Goal: Find specific page/section: Find specific page/section

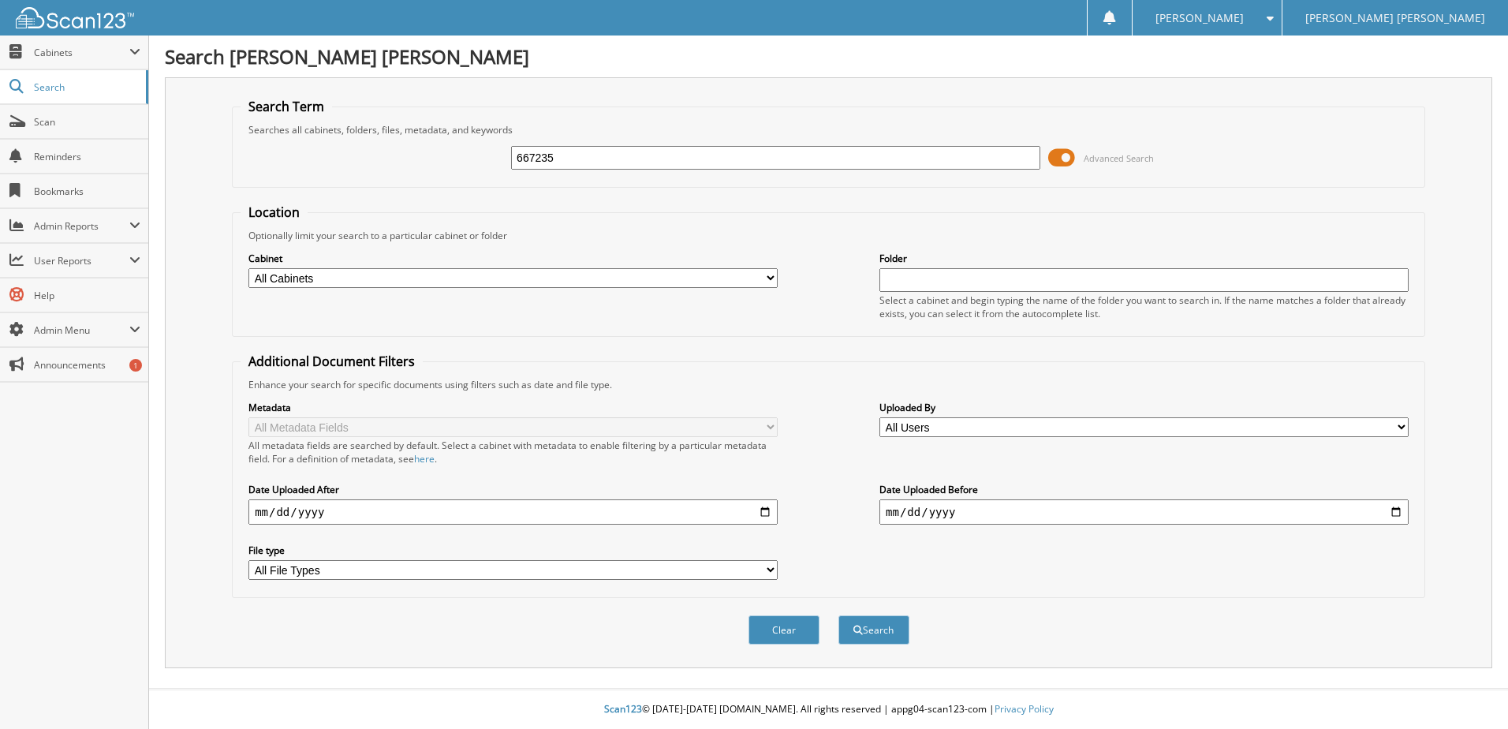
type input "667235"
click at [839, 615] on button "Search" at bounding box center [874, 629] width 71 height 29
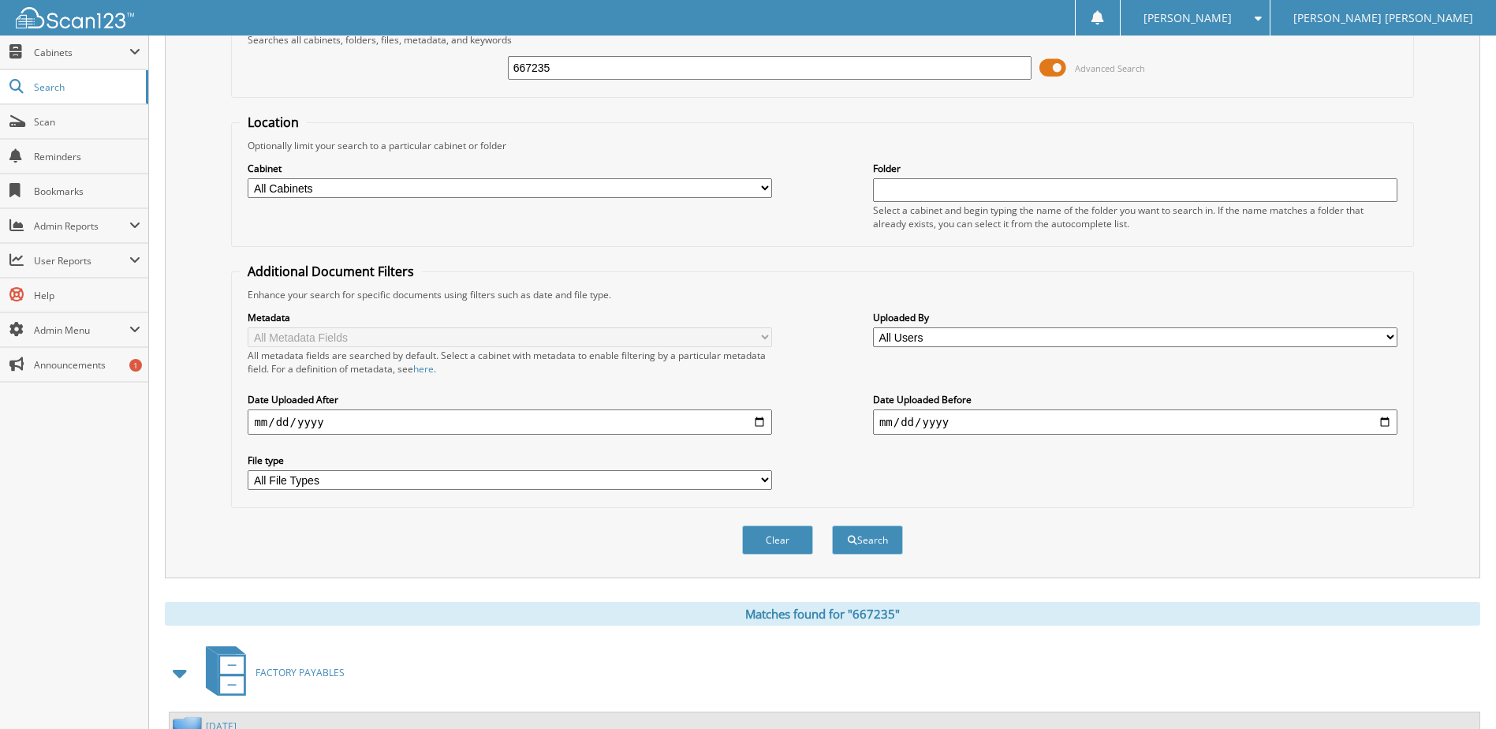
scroll to position [215, 0]
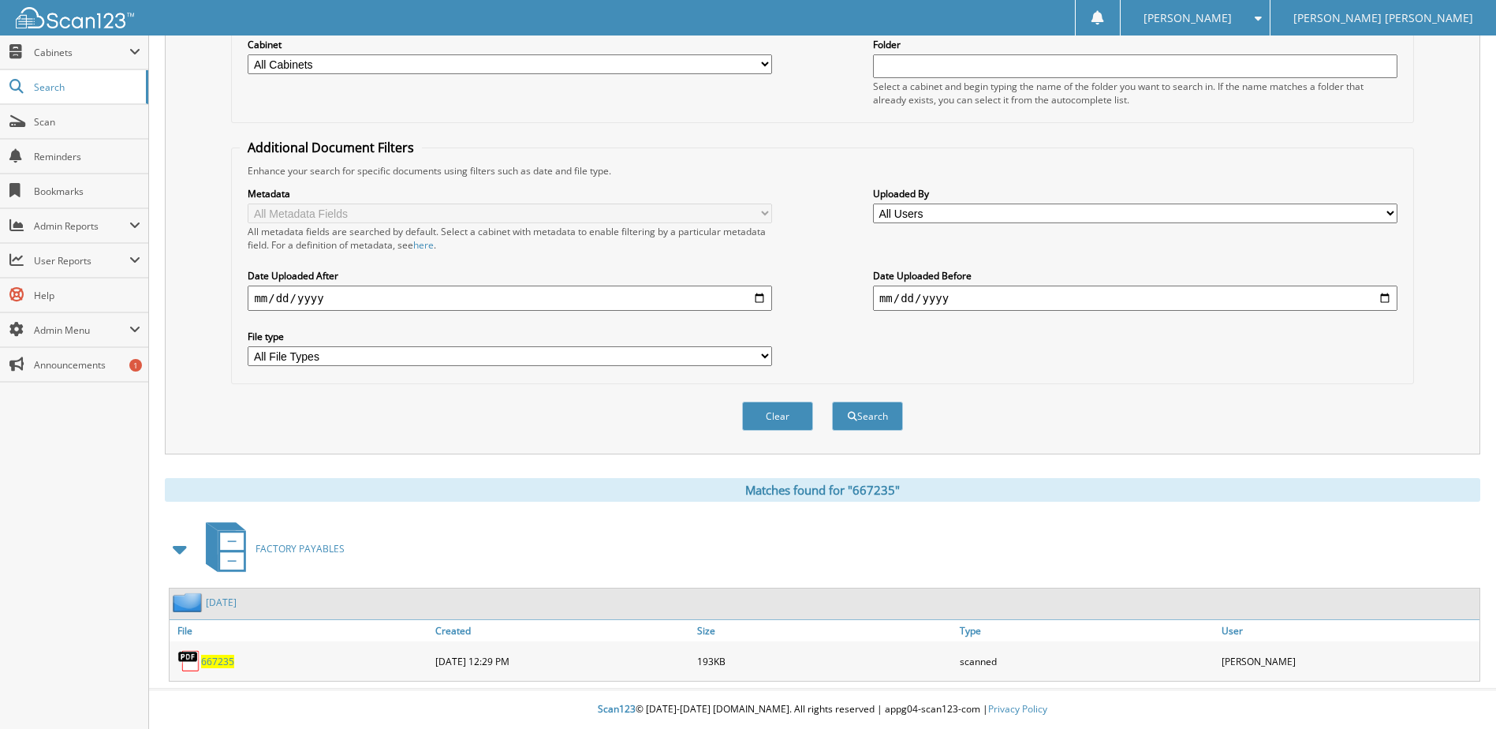
click at [204, 652] on div "667235" at bounding box center [301, 661] width 262 height 32
click at [210, 659] on span "667235" at bounding box center [217, 661] width 33 height 13
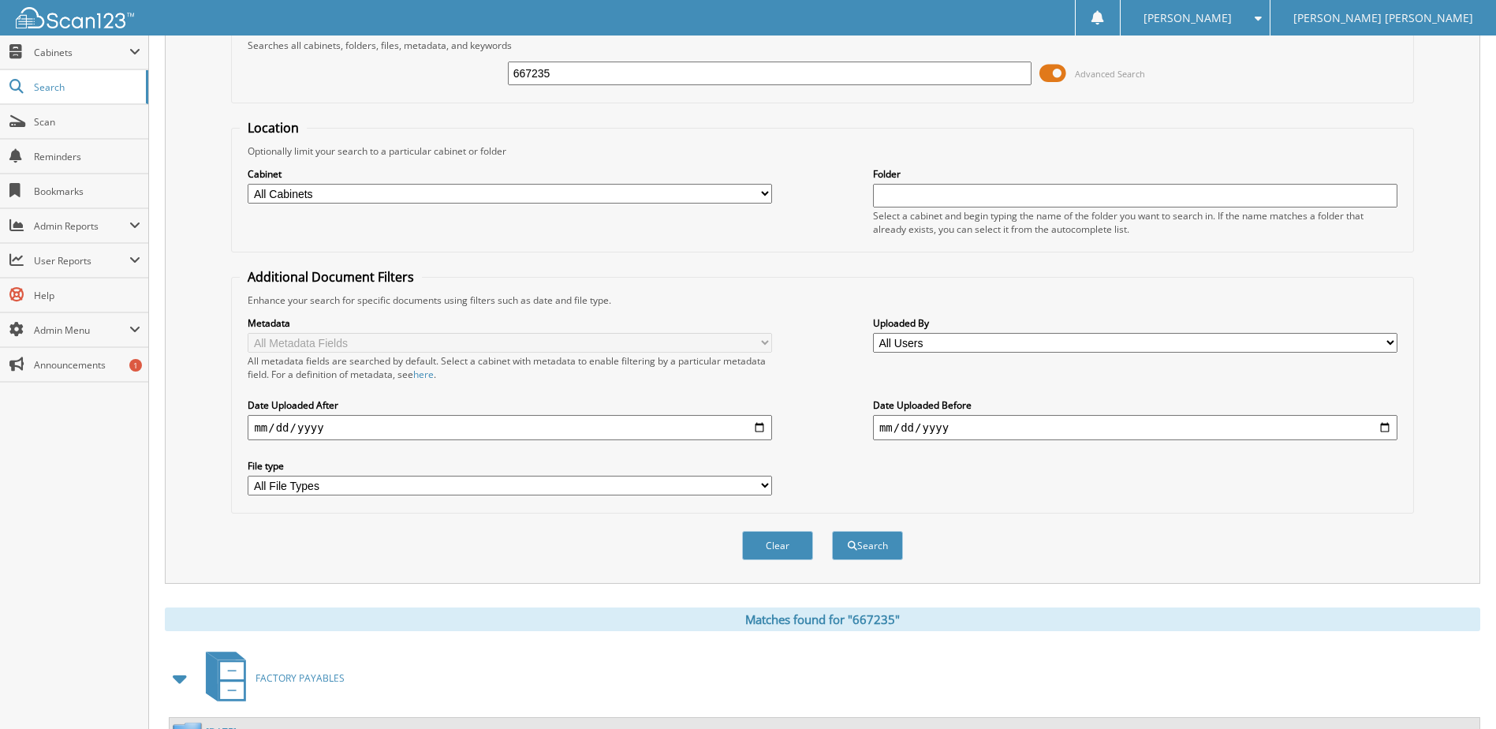
scroll to position [0, 0]
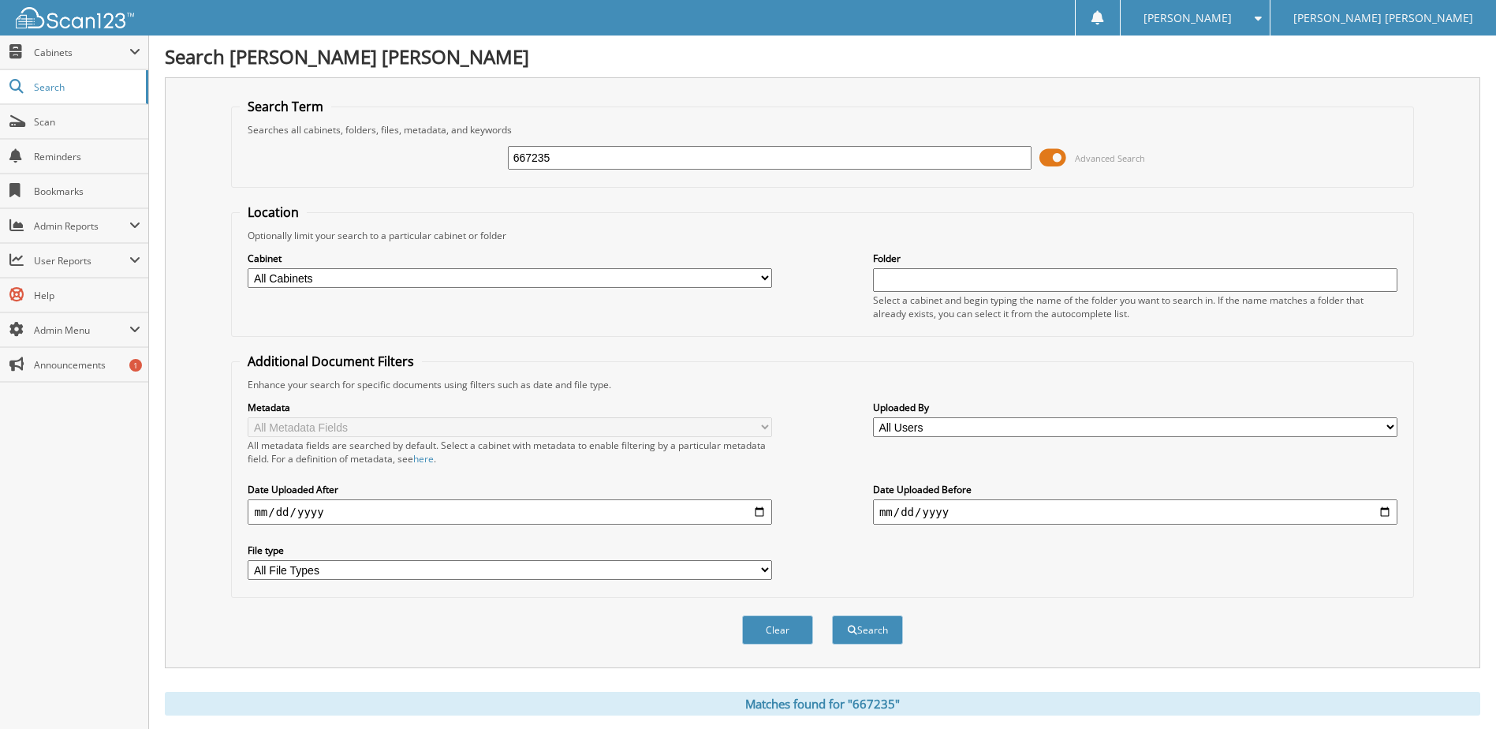
drag, startPoint x: 583, startPoint y: 148, endPoint x: 202, endPoint y: 144, distance: 381.0
click at [202, 144] on div "Search Term Searches all cabinets, folders, files, metadata, and keywords 66723…" at bounding box center [823, 372] width 1316 height 591
type input "747581"
click at [832, 615] on button "Search" at bounding box center [867, 629] width 71 height 29
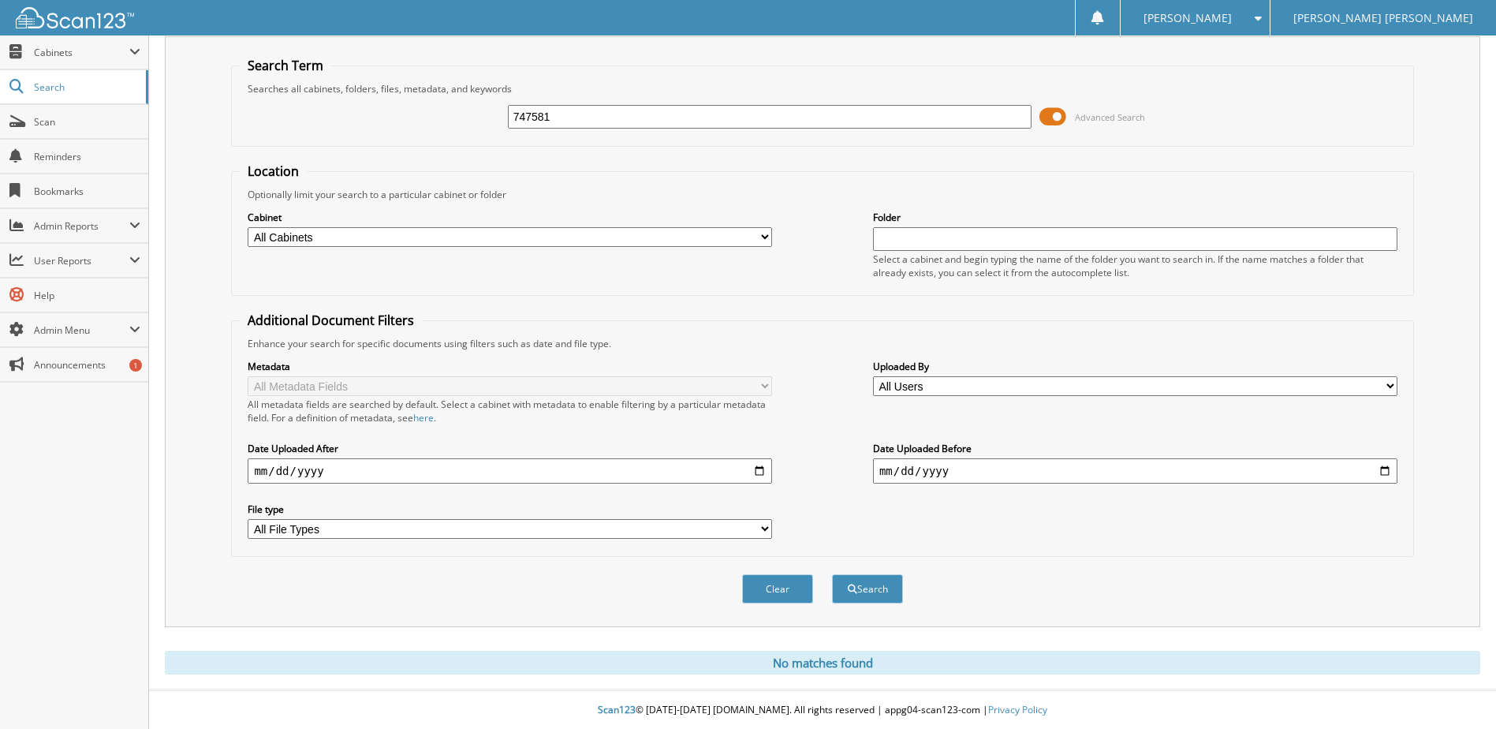
scroll to position [43, 0]
click at [782, 588] on button "Clear" at bounding box center [777, 587] width 71 height 29
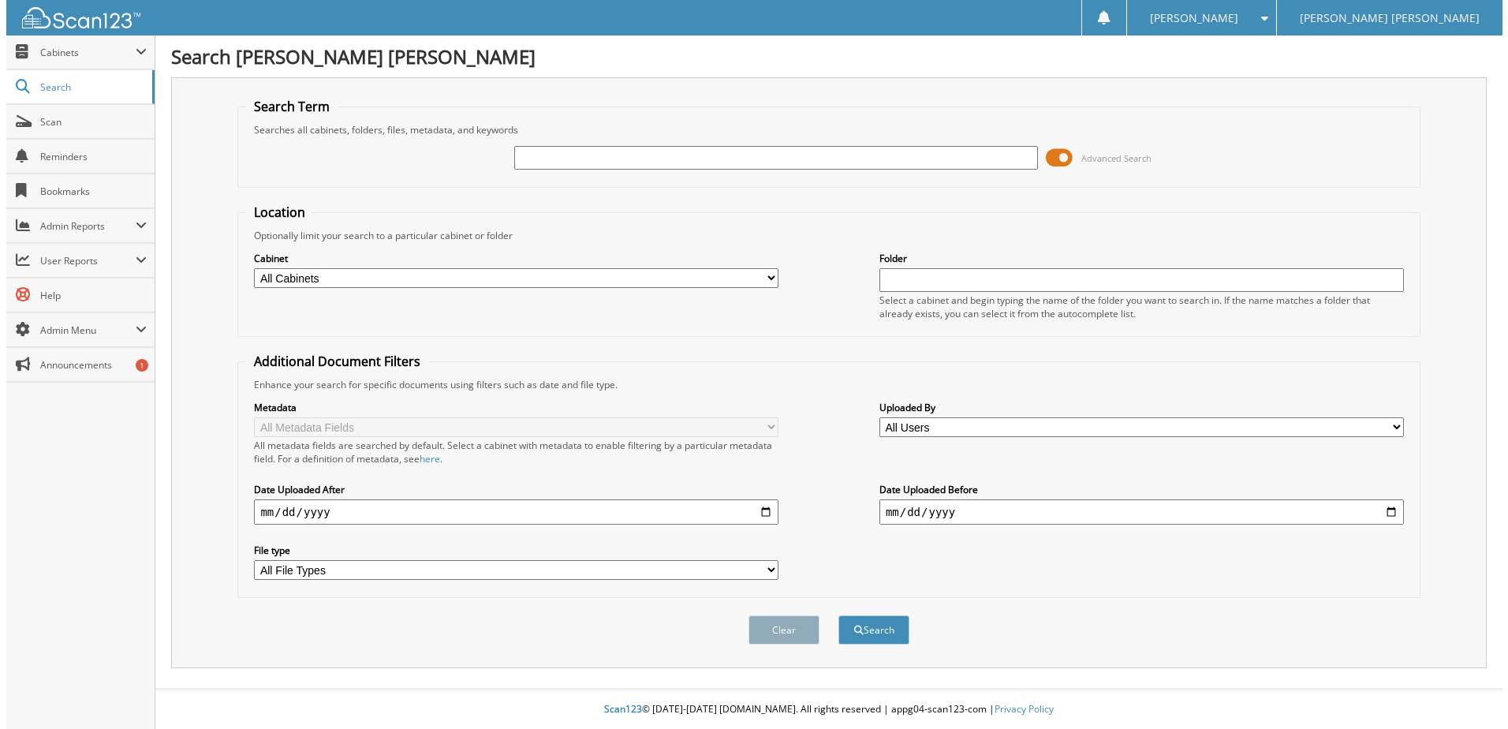
scroll to position [0, 0]
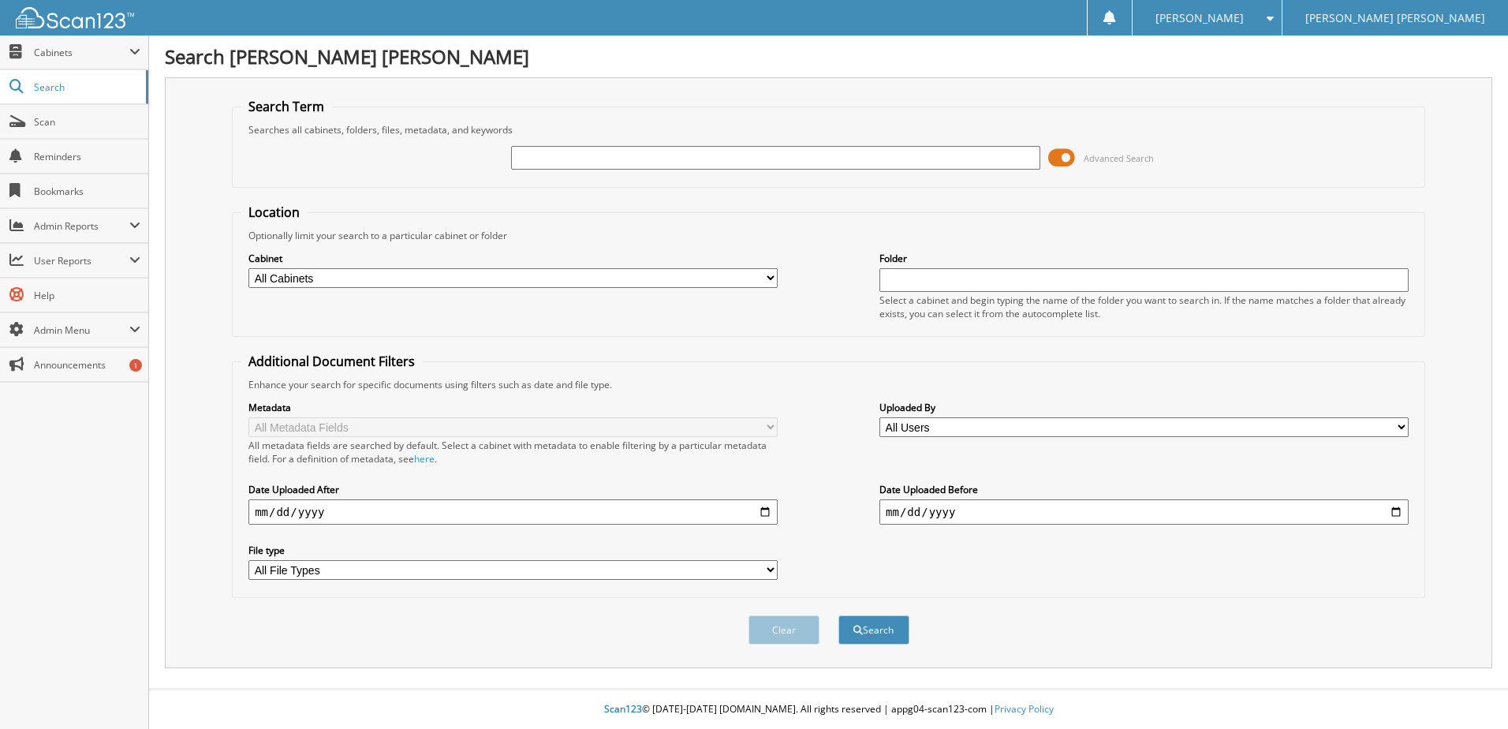
click at [588, 150] on input "text" at bounding box center [775, 158] width 529 height 24
type input "7"
type input "747581"
click at [839, 615] on button "Search" at bounding box center [874, 629] width 71 height 29
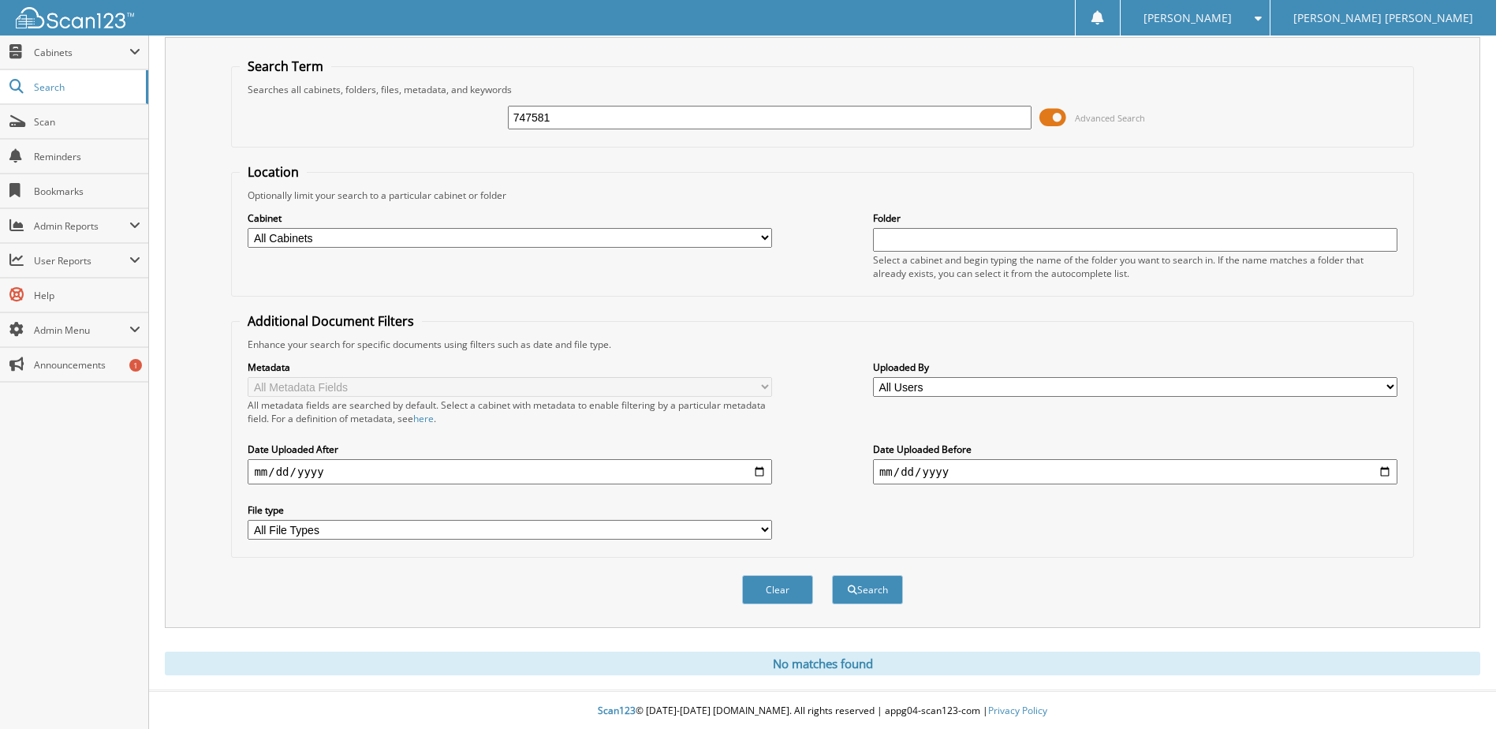
scroll to position [43, 0]
click at [873, 592] on button "Search" at bounding box center [867, 587] width 71 height 29
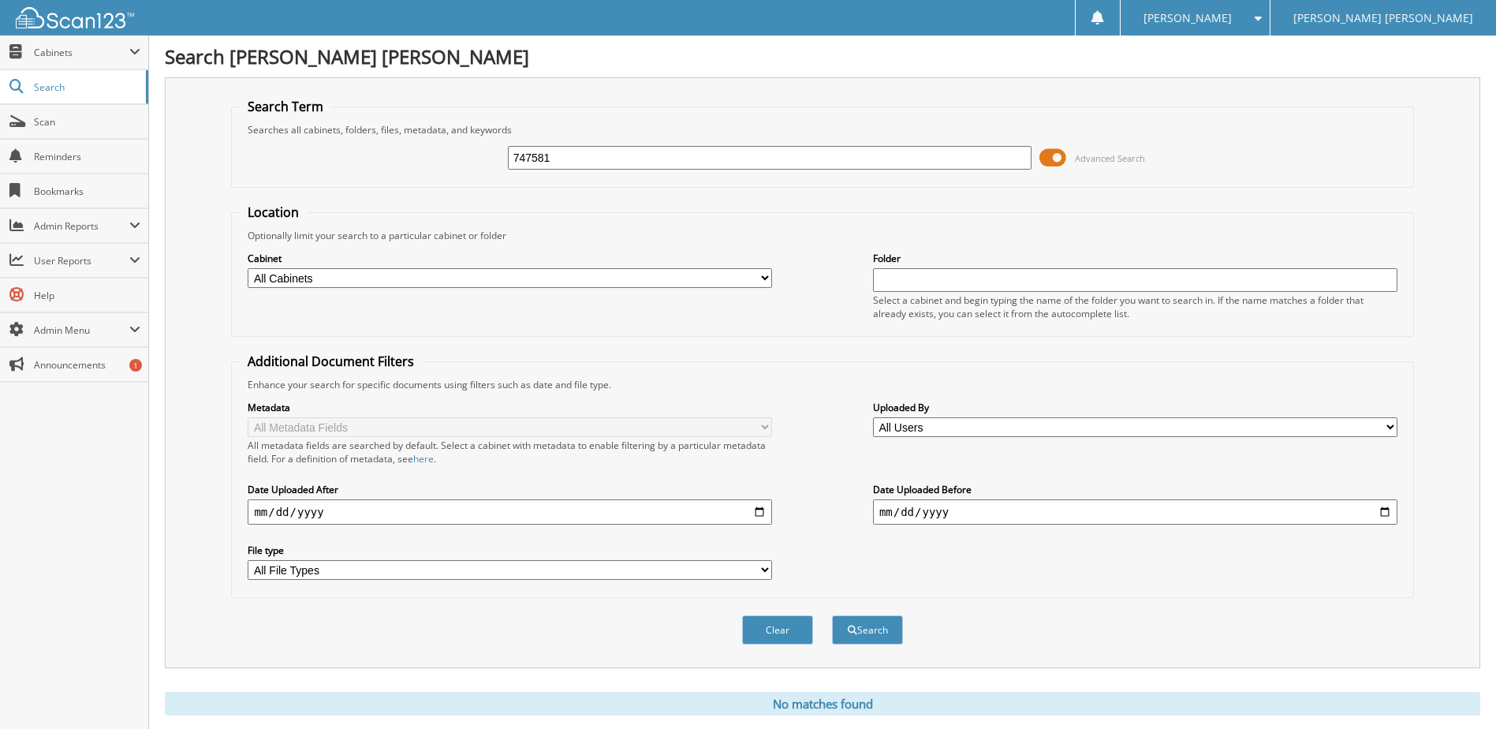
drag, startPoint x: 564, startPoint y: 162, endPoint x: 443, endPoint y: 158, distance: 121.6
click at [444, 158] on div "747581 Advanced Search" at bounding box center [822, 157] width 1165 height 43
type input "oec"
click at [832, 615] on button "Search" at bounding box center [867, 629] width 71 height 29
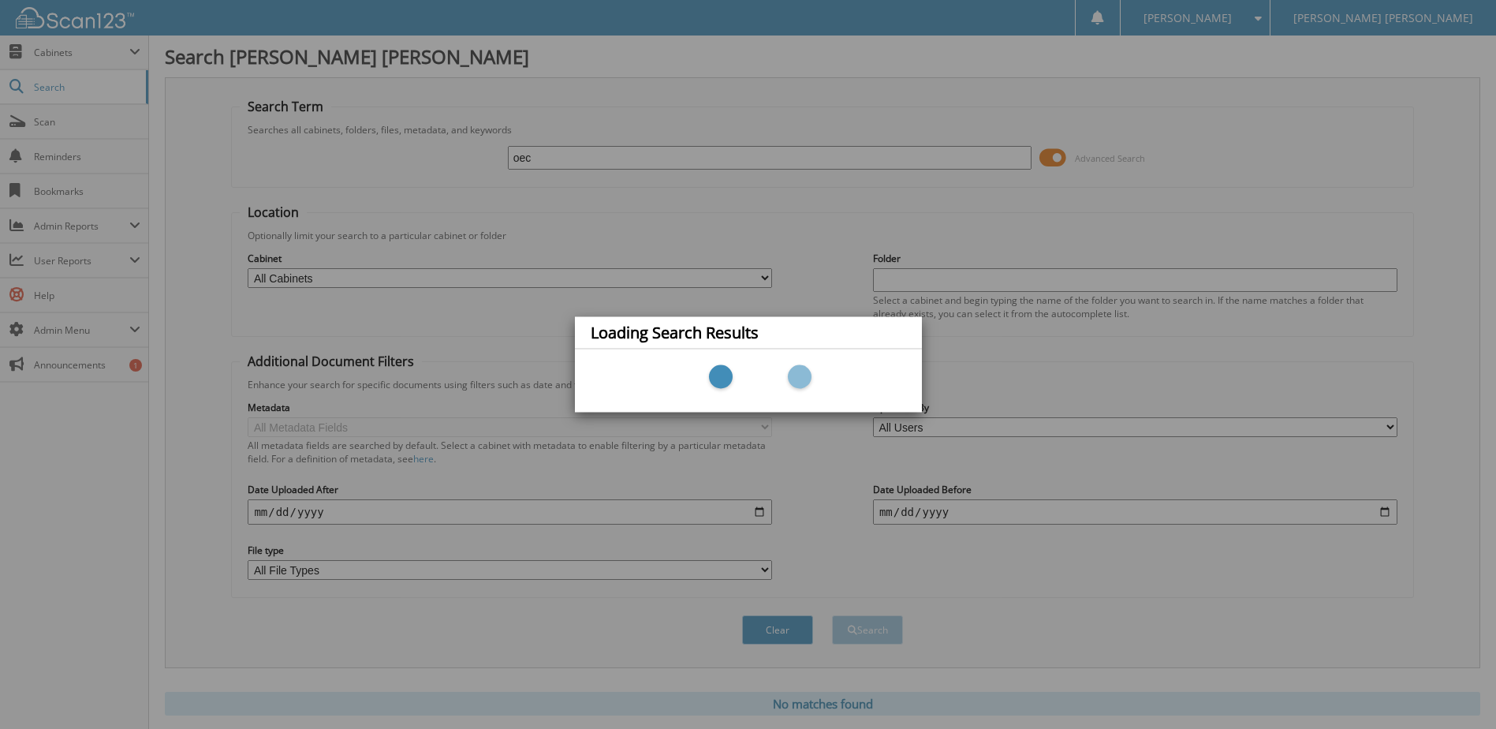
click at [445, 233] on div "Loading Search Results" at bounding box center [748, 364] width 1496 height 729
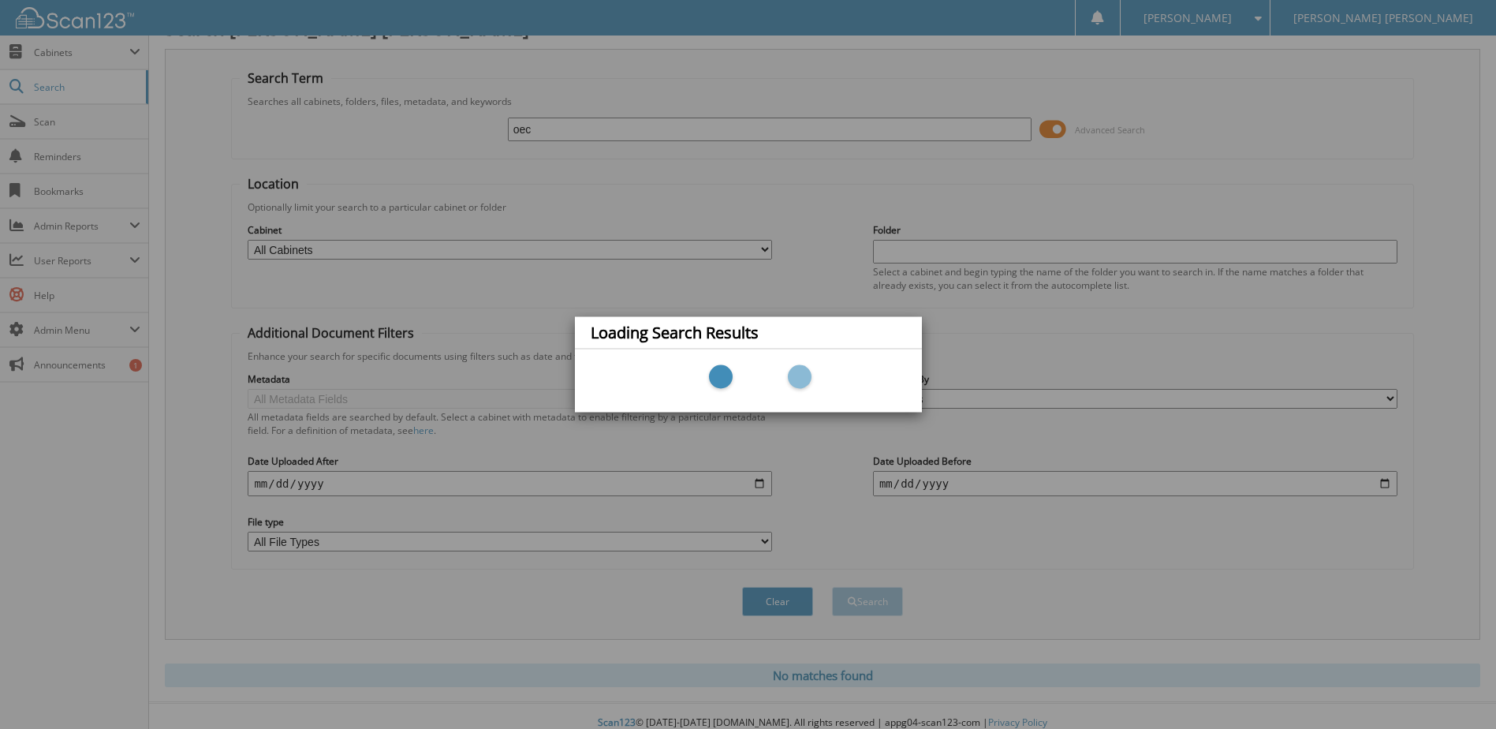
scroll to position [43, 0]
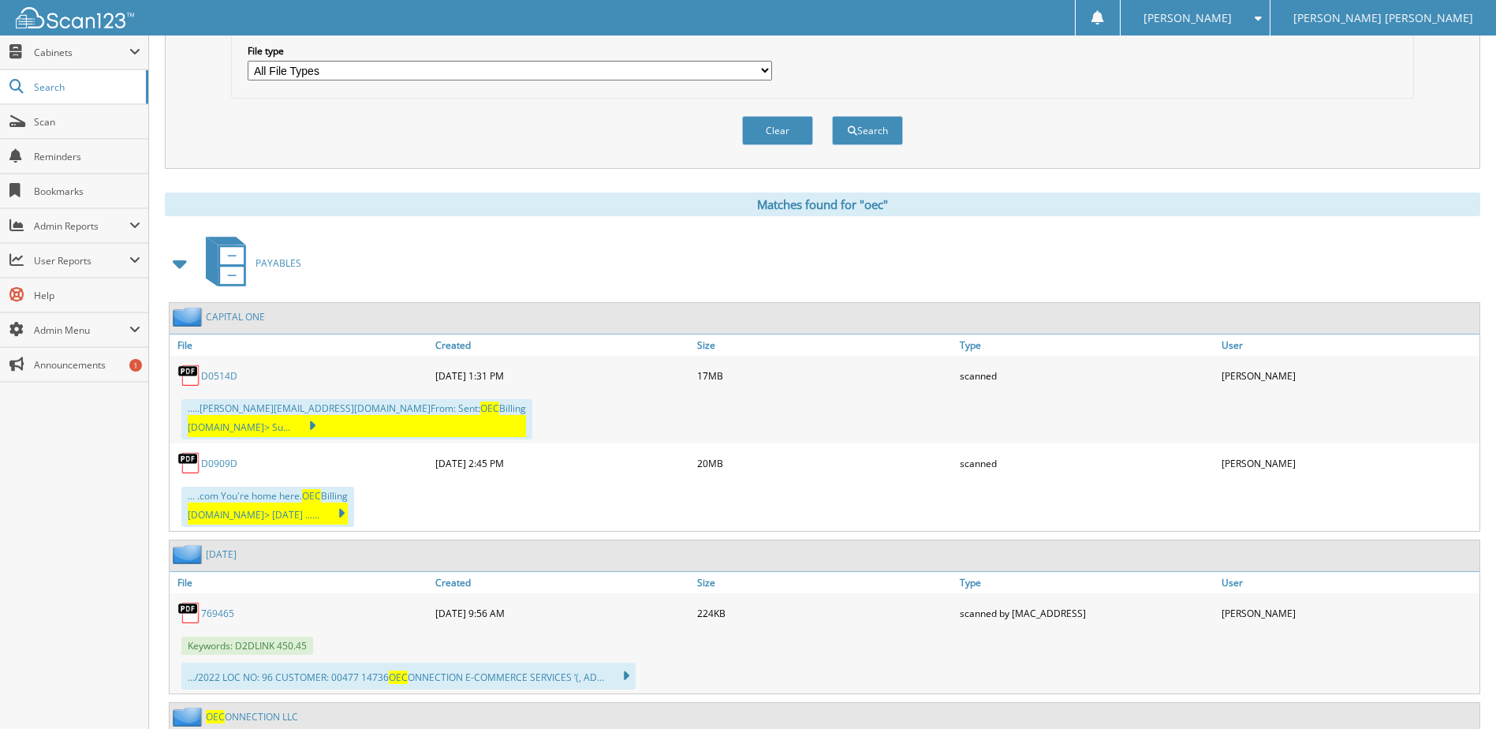
scroll to position [552, 0]
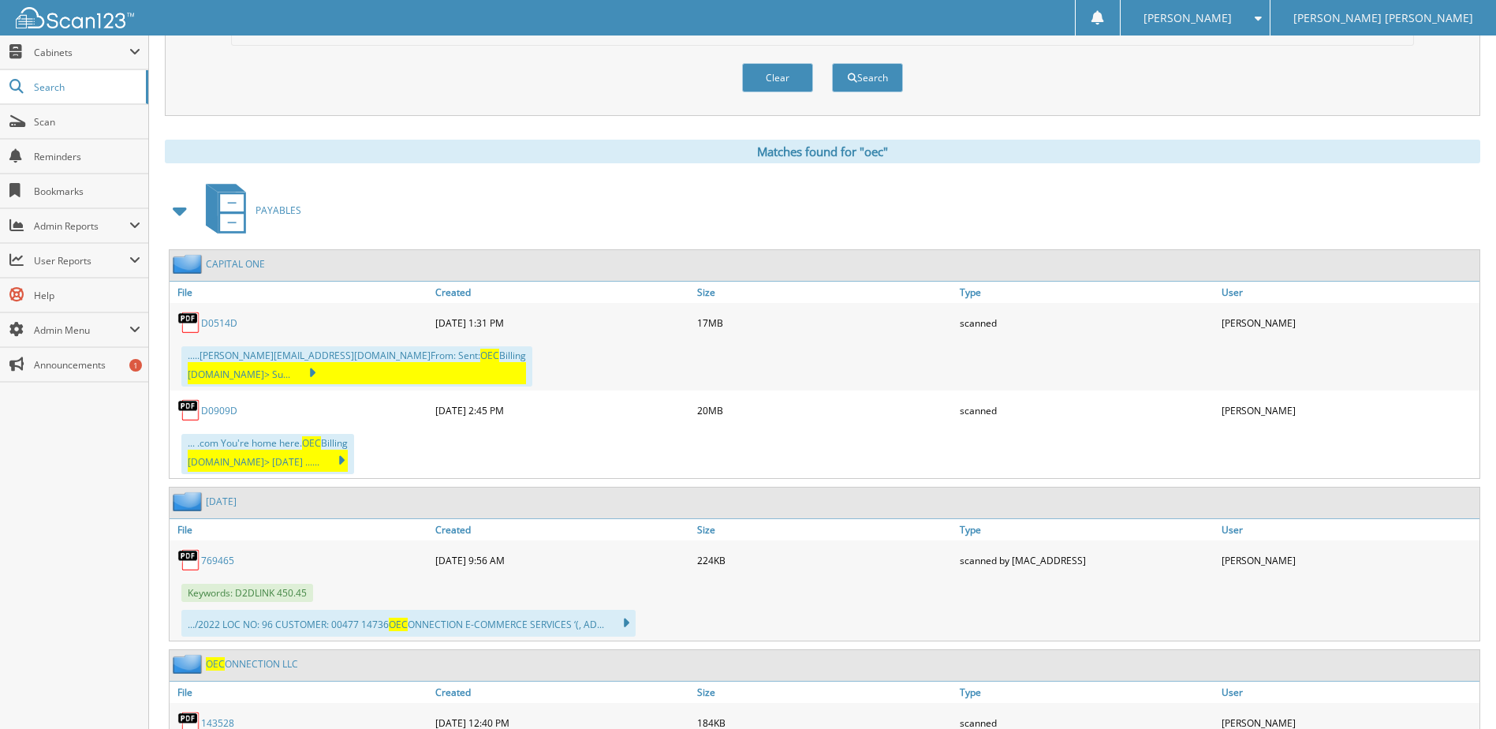
click at [236, 324] on link "D0514D" at bounding box center [219, 322] width 36 height 13
click at [230, 327] on link "D0514D" at bounding box center [219, 322] width 36 height 13
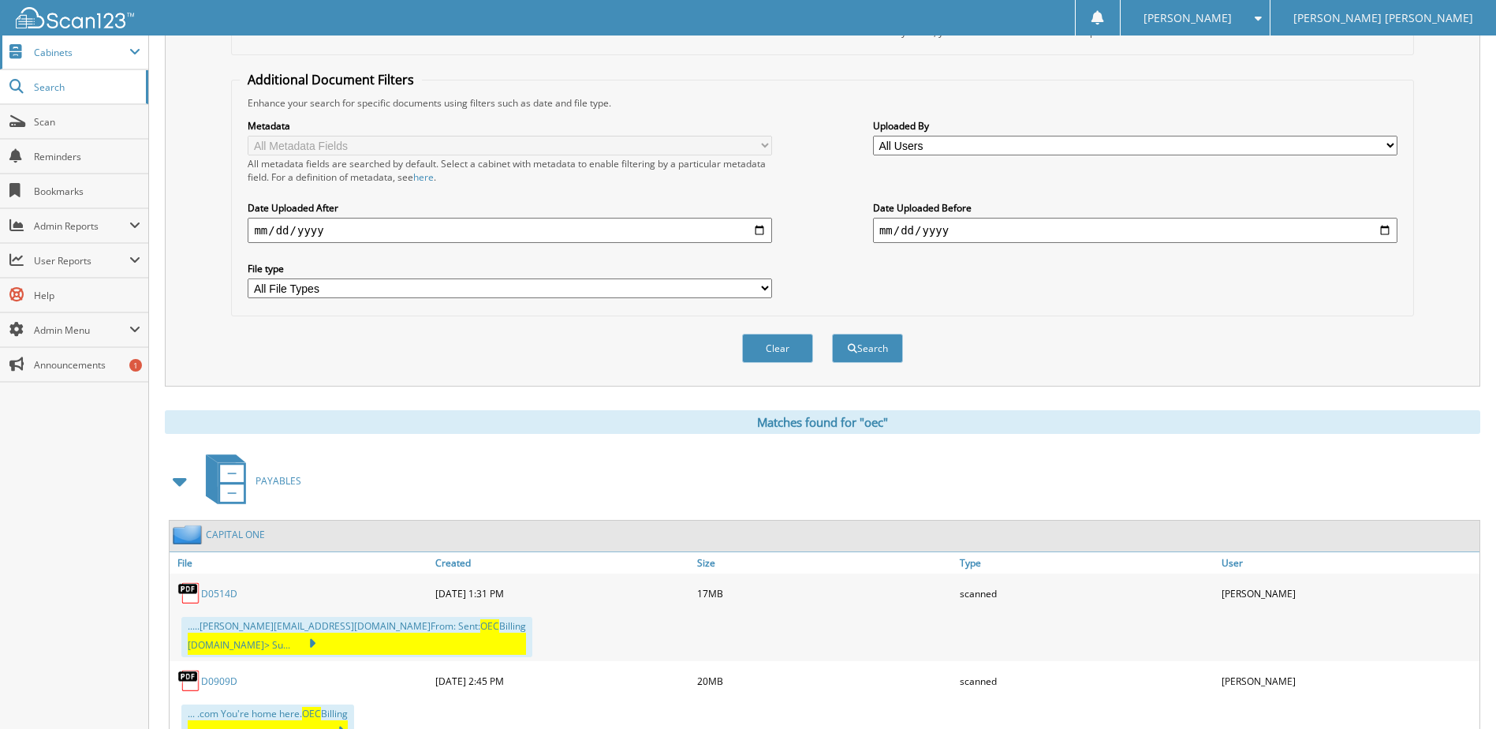
scroll to position [0, 0]
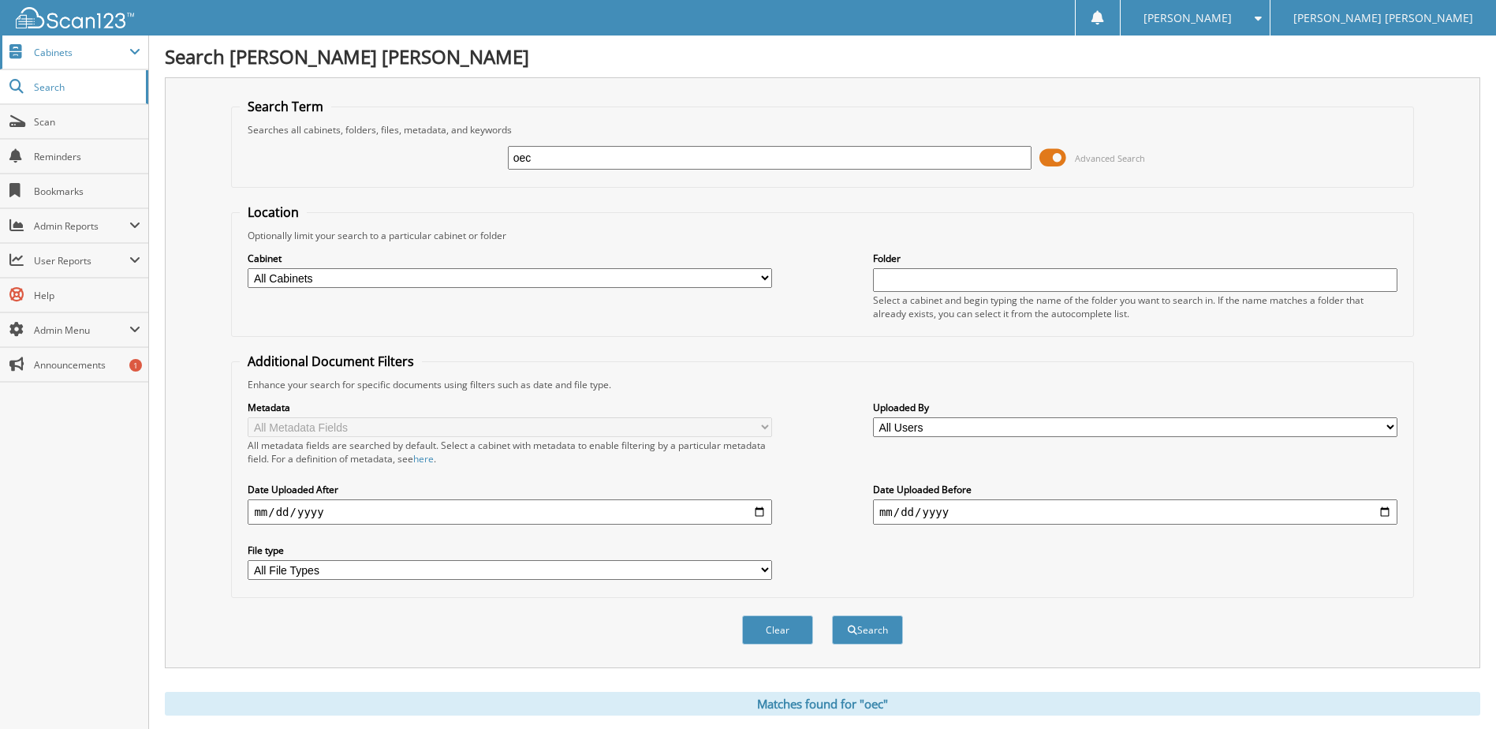
click at [57, 50] on span "Cabinets" at bounding box center [81, 52] width 95 height 13
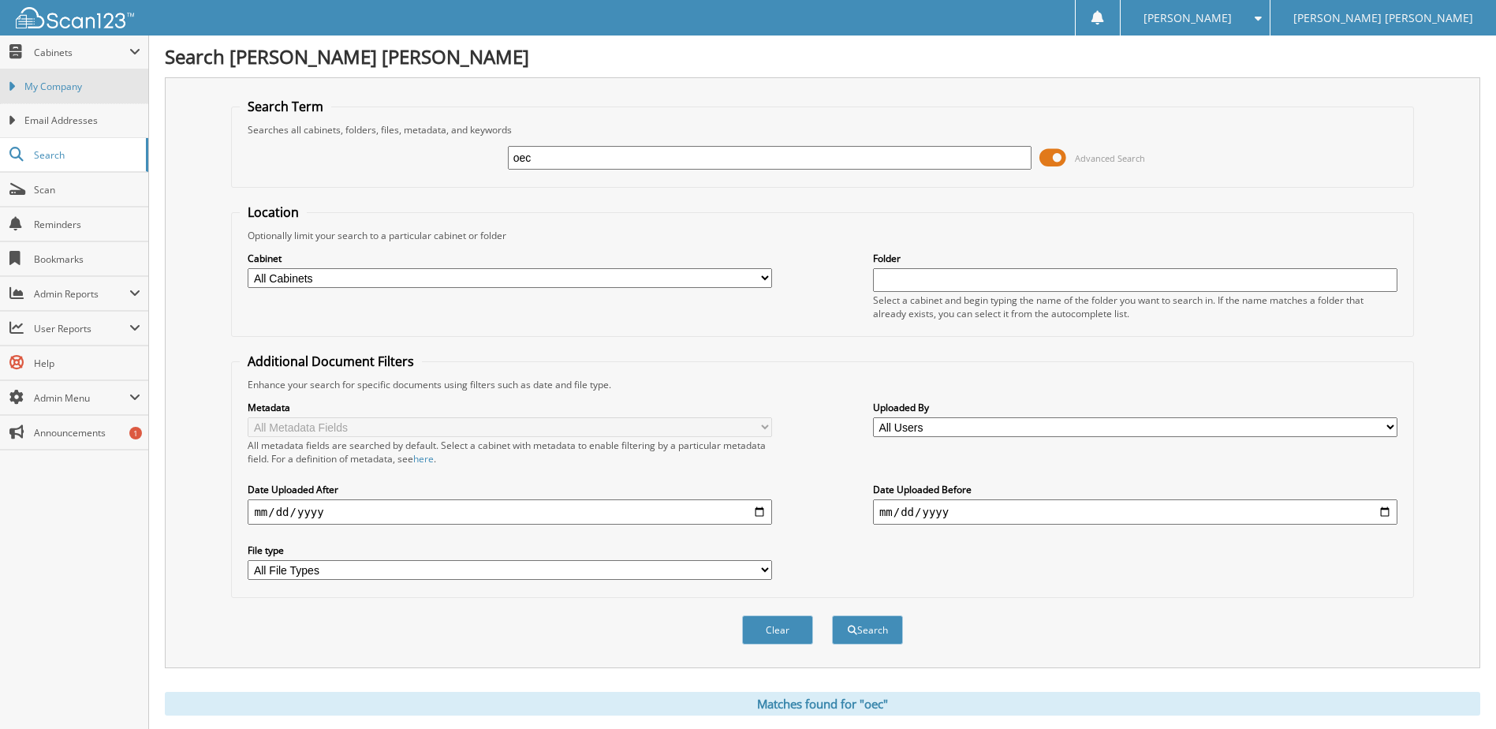
click at [49, 84] on span "My Company" at bounding box center [82, 87] width 116 height 14
